Goal: Task Accomplishment & Management: Use online tool/utility

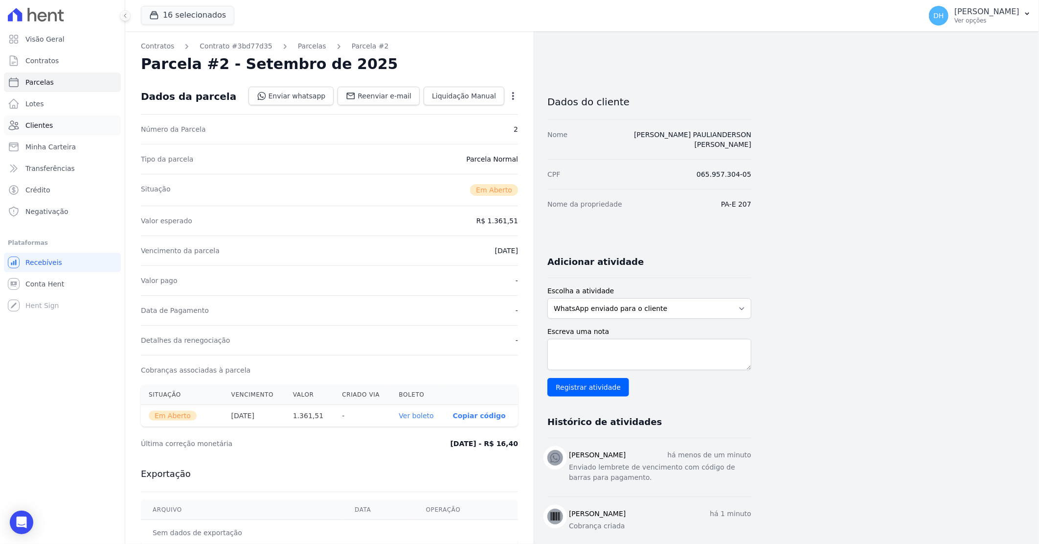
click at [53, 128] on link "Clientes" at bounding box center [62, 125] width 117 height 20
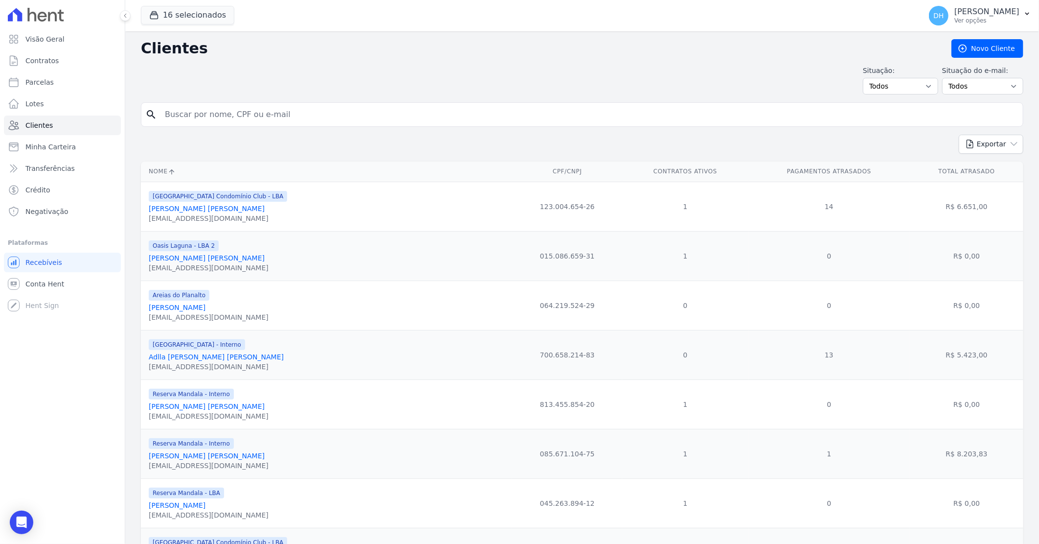
click at [200, 118] on input "search" at bounding box center [589, 115] width 860 height 20
type input "[PERSON_NAME]"
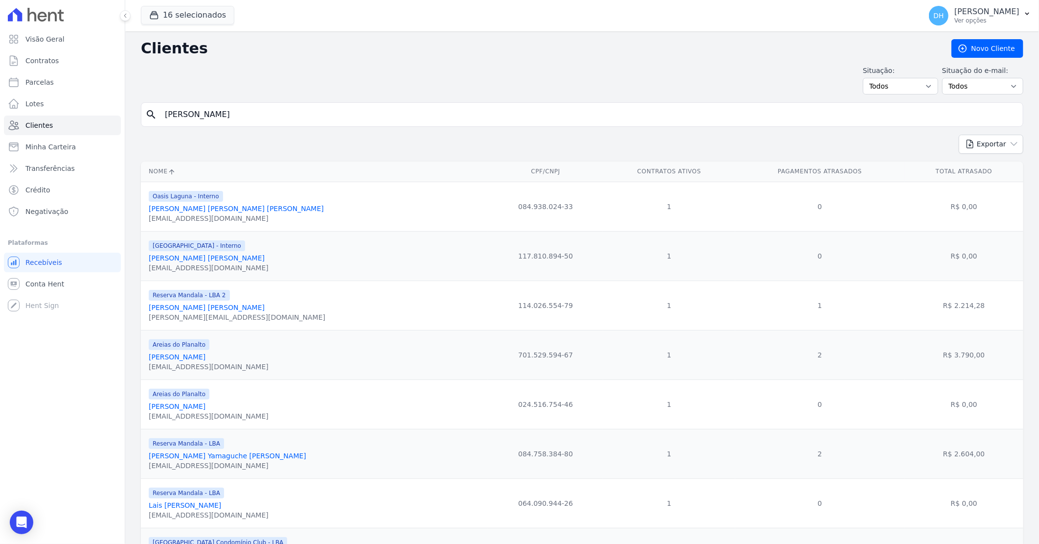
click at [243, 260] on link "[PERSON_NAME] [PERSON_NAME]" at bounding box center [207, 258] width 116 height 8
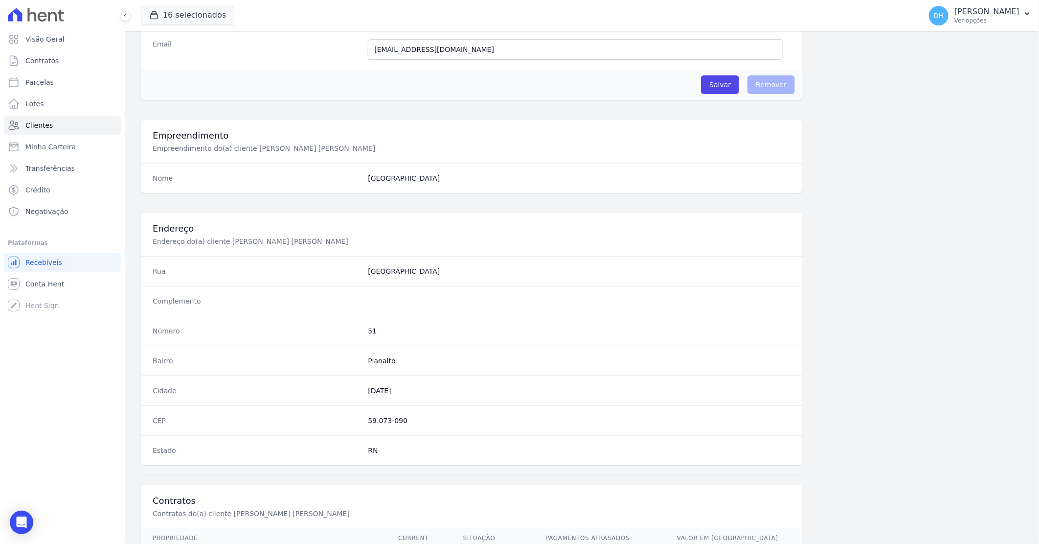
scroll to position [418, 0]
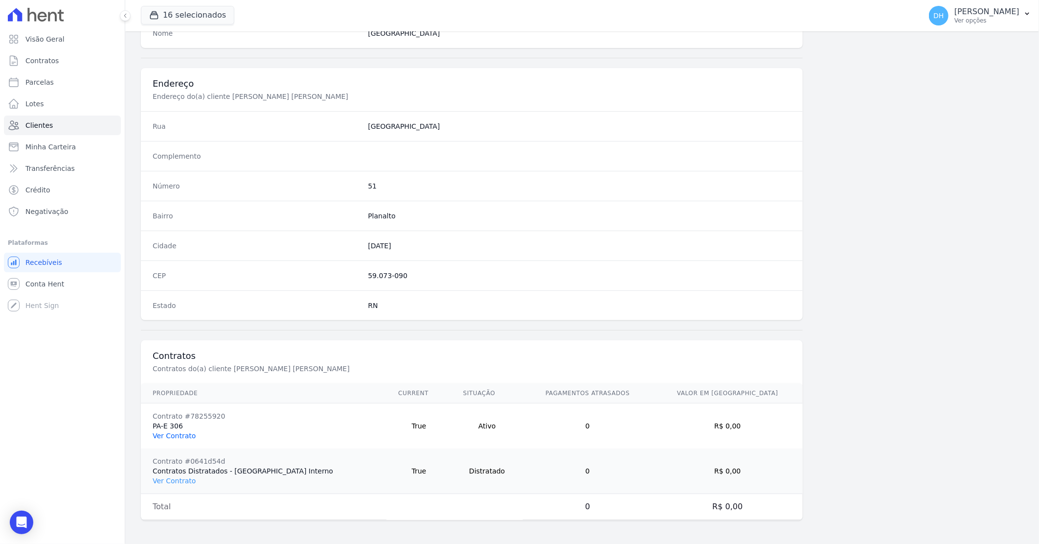
click at [177, 435] on link "Ver Contrato" at bounding box center [174, 436] width 43 height 8
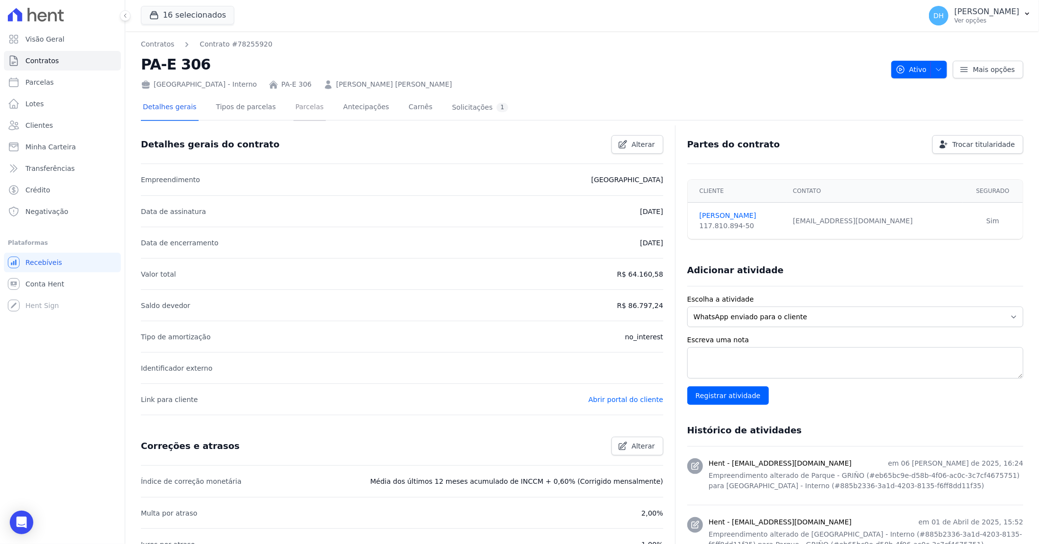
click at [301, 108] on link "Parcelas" at bounding box center [310, 108] width 32 height 26
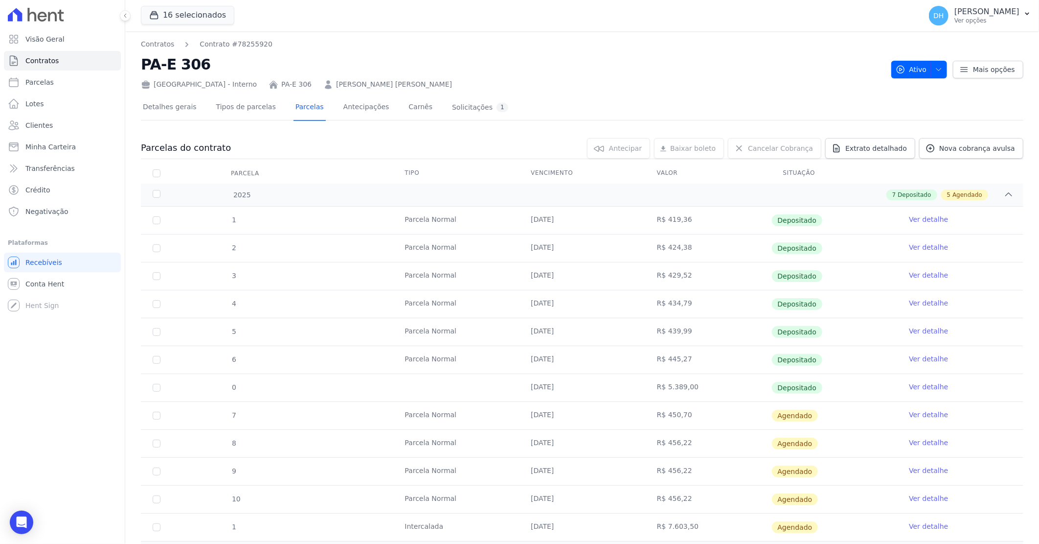
click at [921, 411] on link "Ver detalhe" at bounding box center [928, 415] width 39 height 10
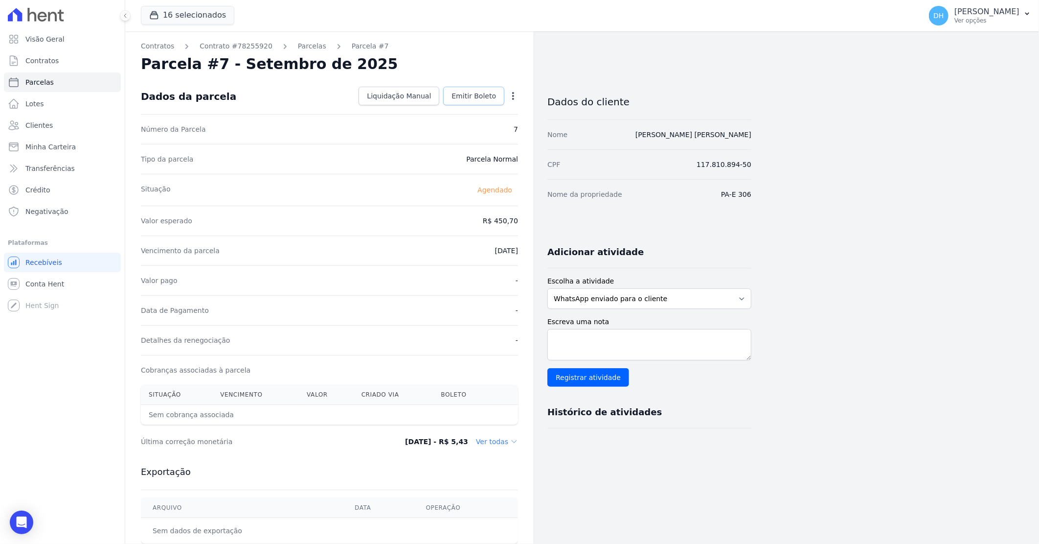
click at [478, 95] on span "Emitir Boleto" at bounding box center [474, 96] width 45 height 10
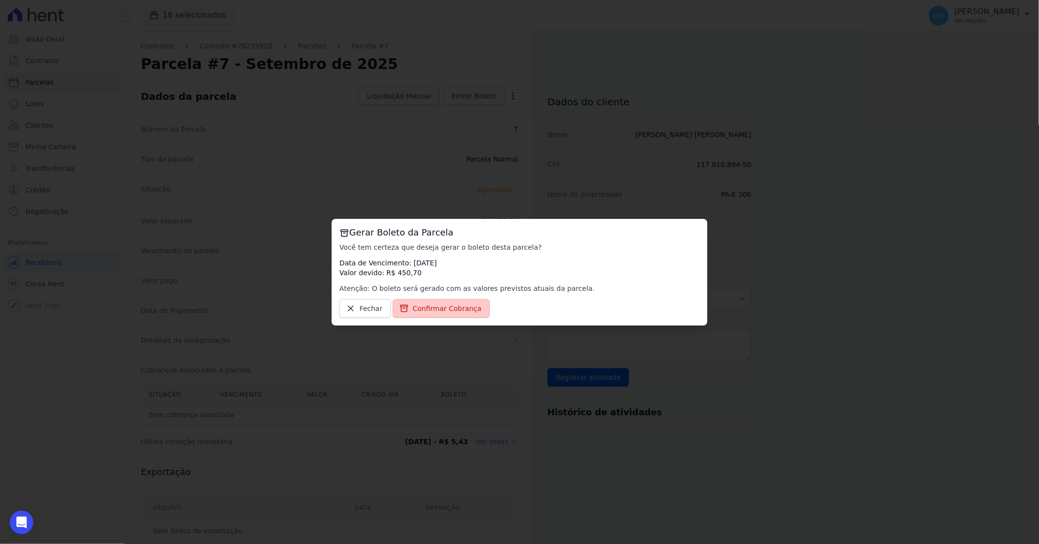
click at [442, 307] on span "Confirmar Cobrança" at bounding box center [447, 308] width 69 height 10
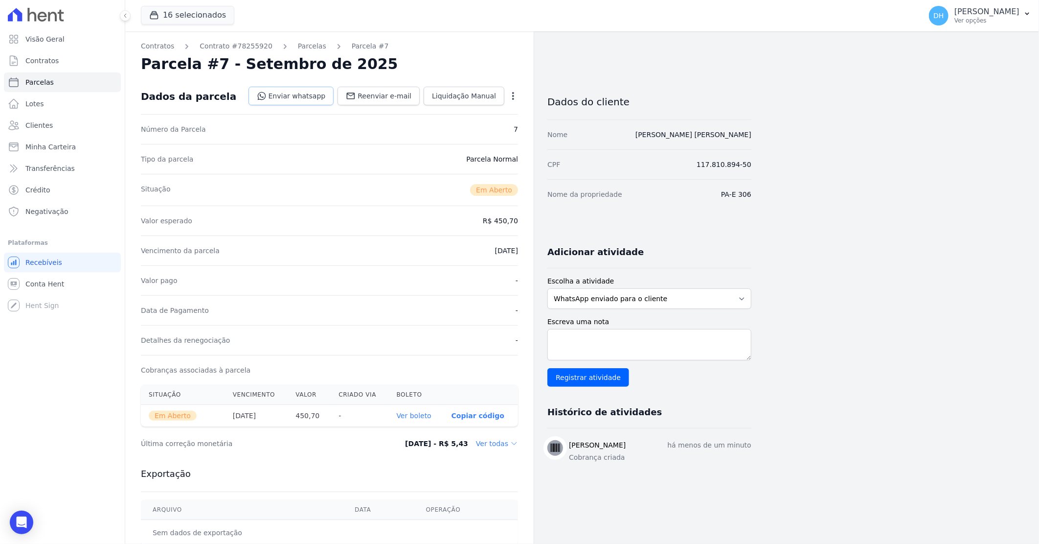
click at [314, 91] on link "Enviar whatsapp" at bounding box center [292, 96] width 86 height 19
